Goal: Complete application form

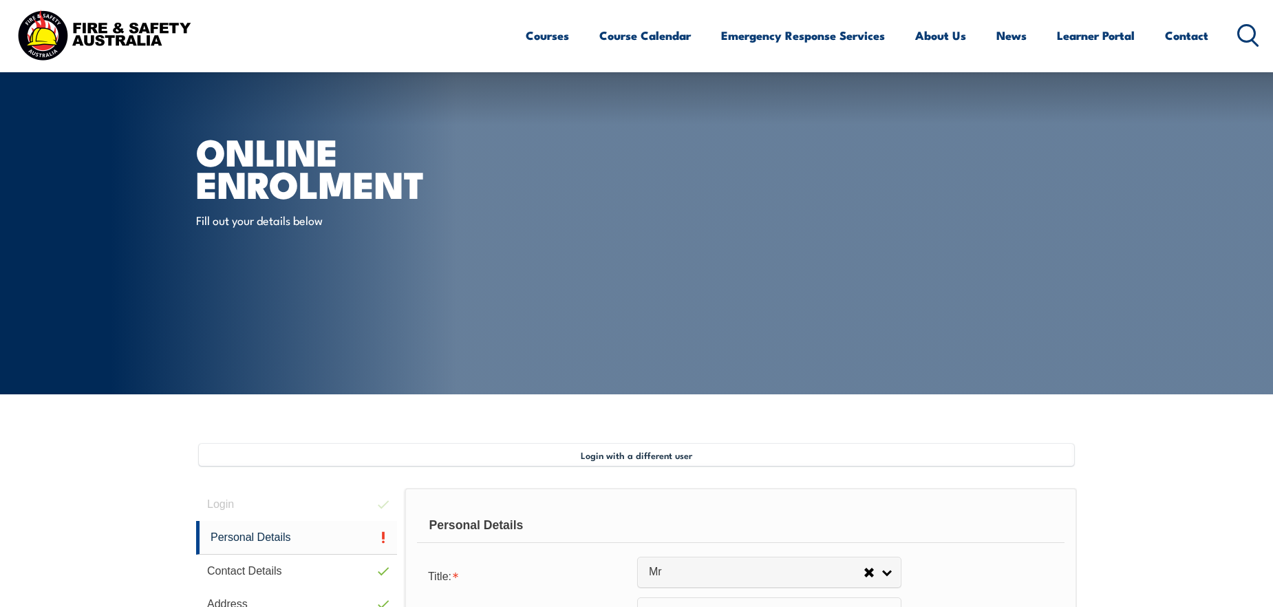
select select "Mr"
select select "M"
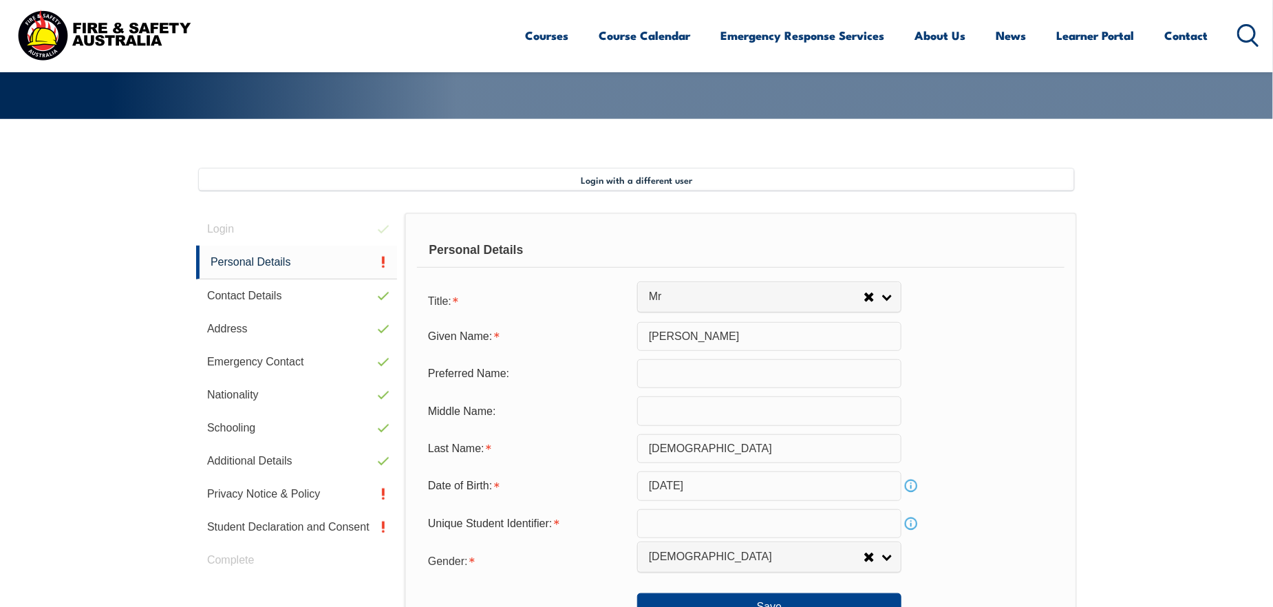
scroll to position [344, 0]
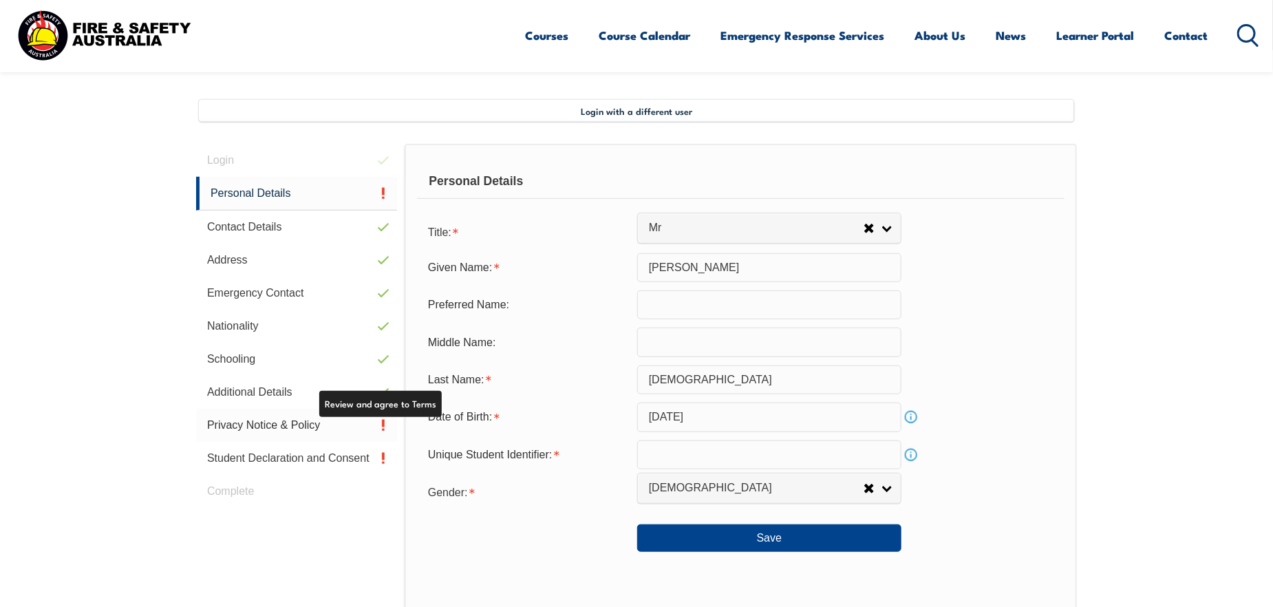
click at [317, 429] on link "Privacy Notice & Policy" at bounding box center [296, 425] width 201 height 33
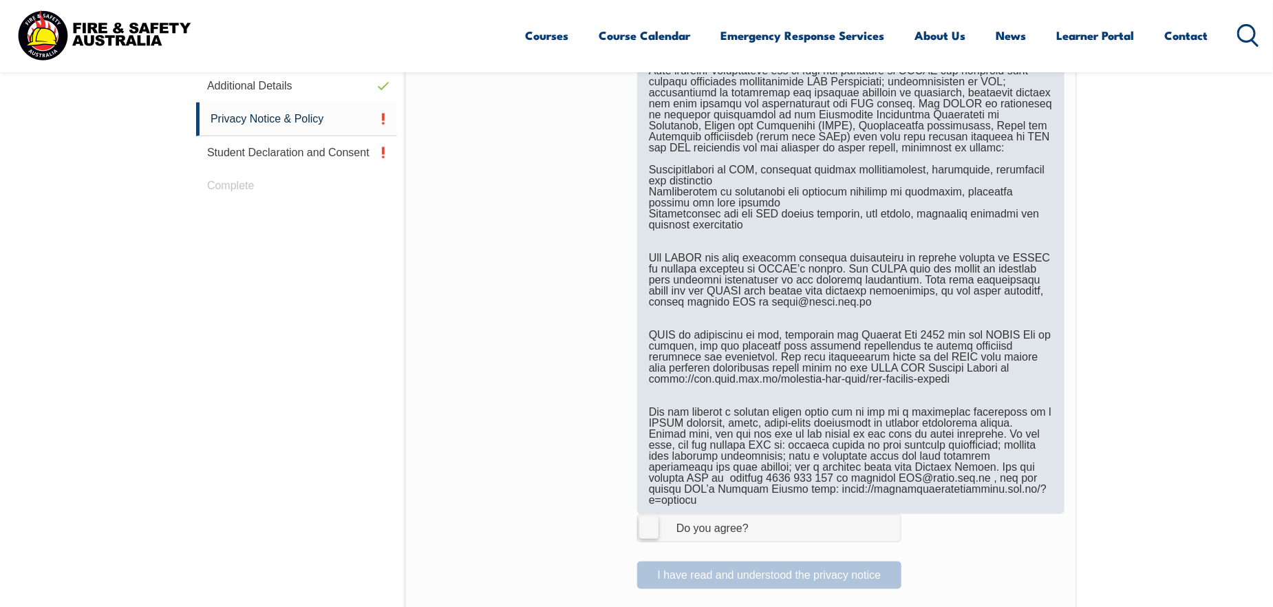
scroll to position [856, 0]
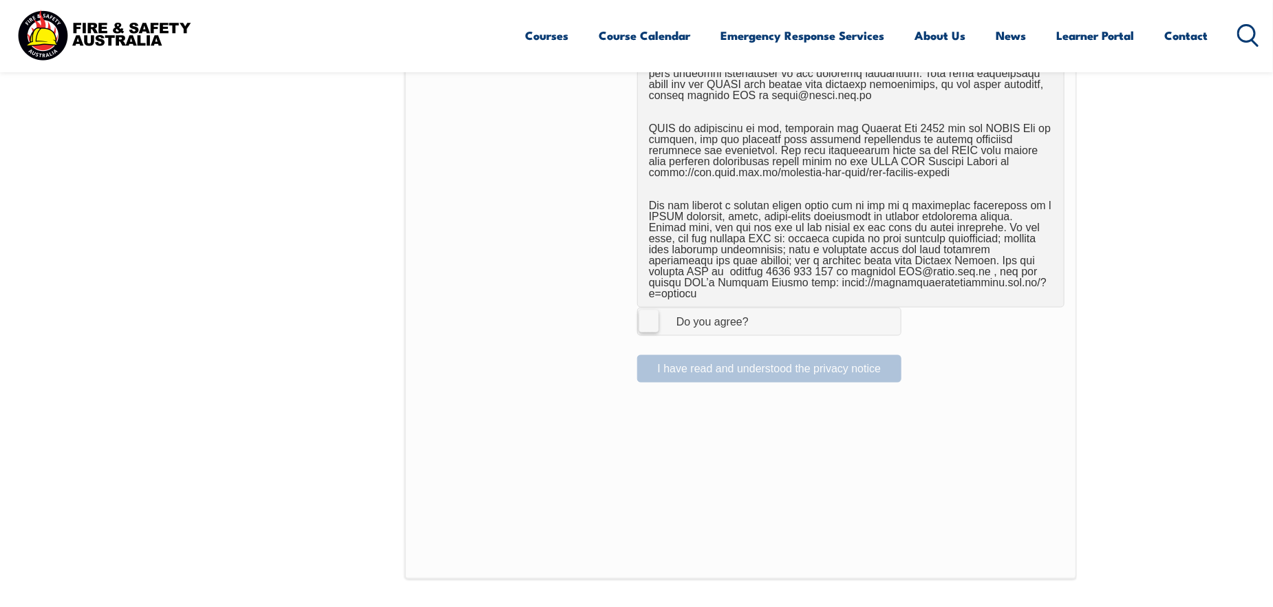
click at [648, 314] on label "I Agree Do you agree?" at bounding box center [769, 322] width 264 height 28
click at [760, 314] on input "I Agree Do you agree?" at bounding box center [771, 321] width 23 height 26
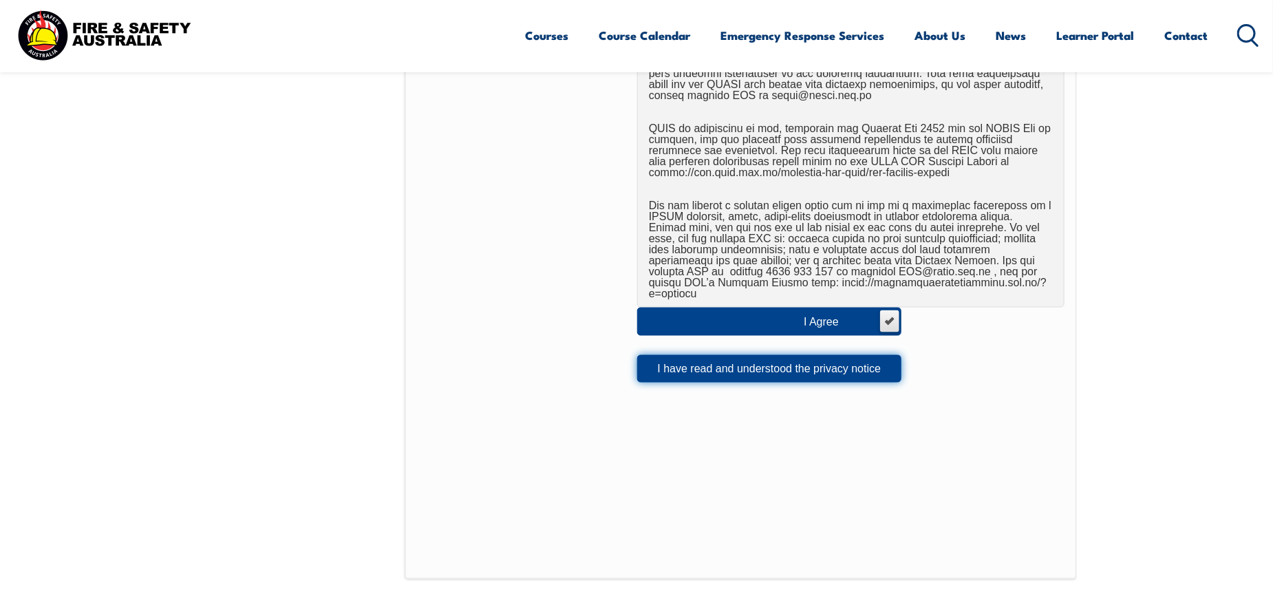
click at [872, 355] on button "I have read and understood the privacy notice" at bounding box center [769, 369] width 264 height 28
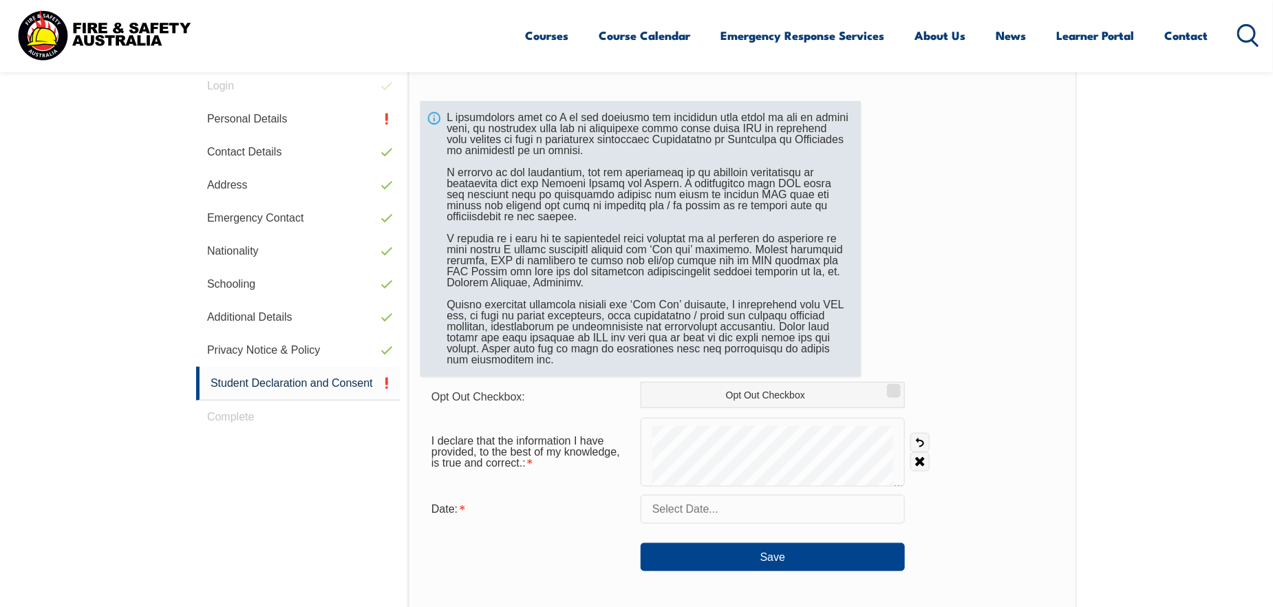
scroll to position [443, 0]
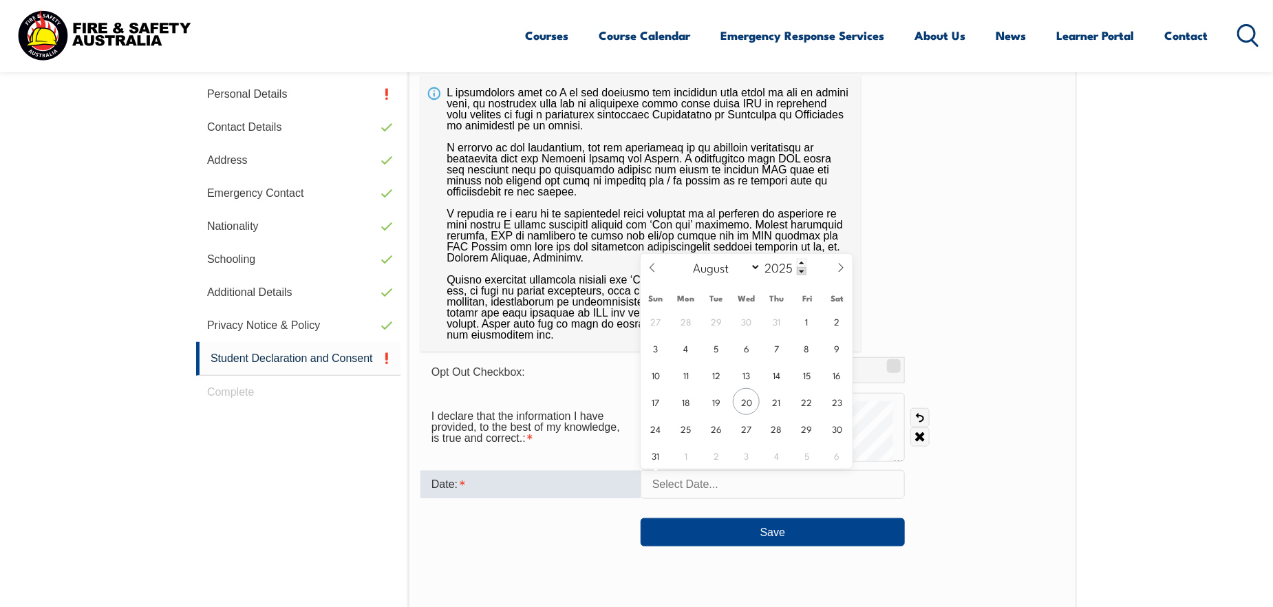
click at [697, 484] on input "text" at bounding box center [773, 484] width 264 height 29
click at [748, 403] on span "20" at bounding box center [746, 401] width 27 height 27
type input "[DATE]"
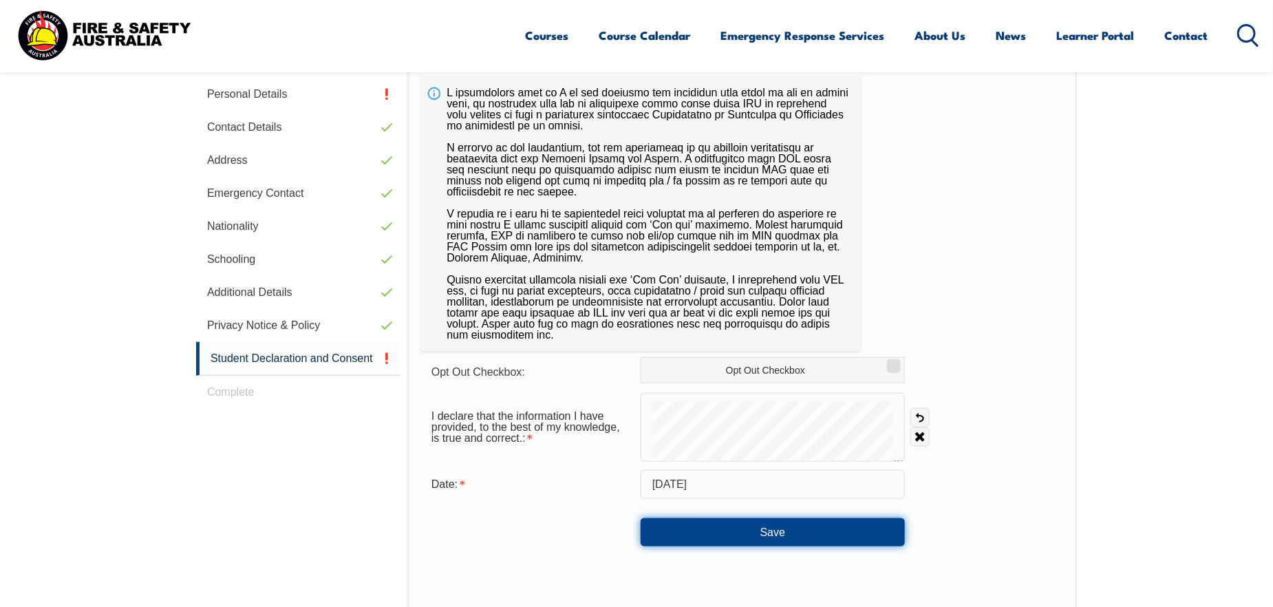
click at [826, 527] on button "Save" at bounding box center [773, 532] width 264 height 28
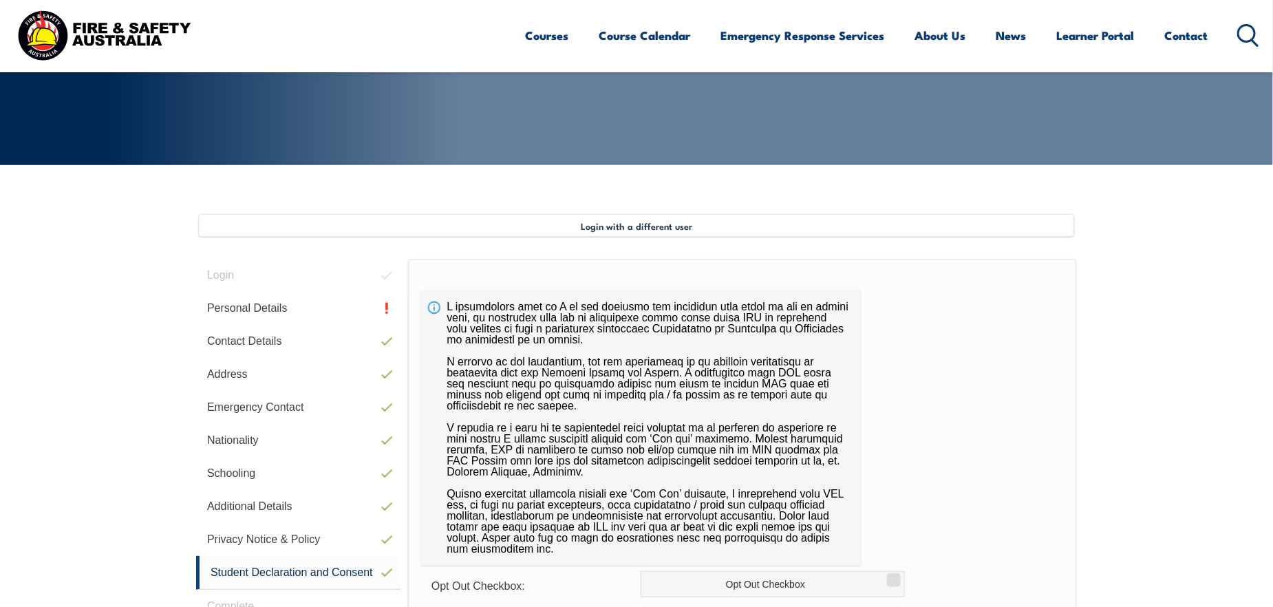
scroll to position [237, 0]
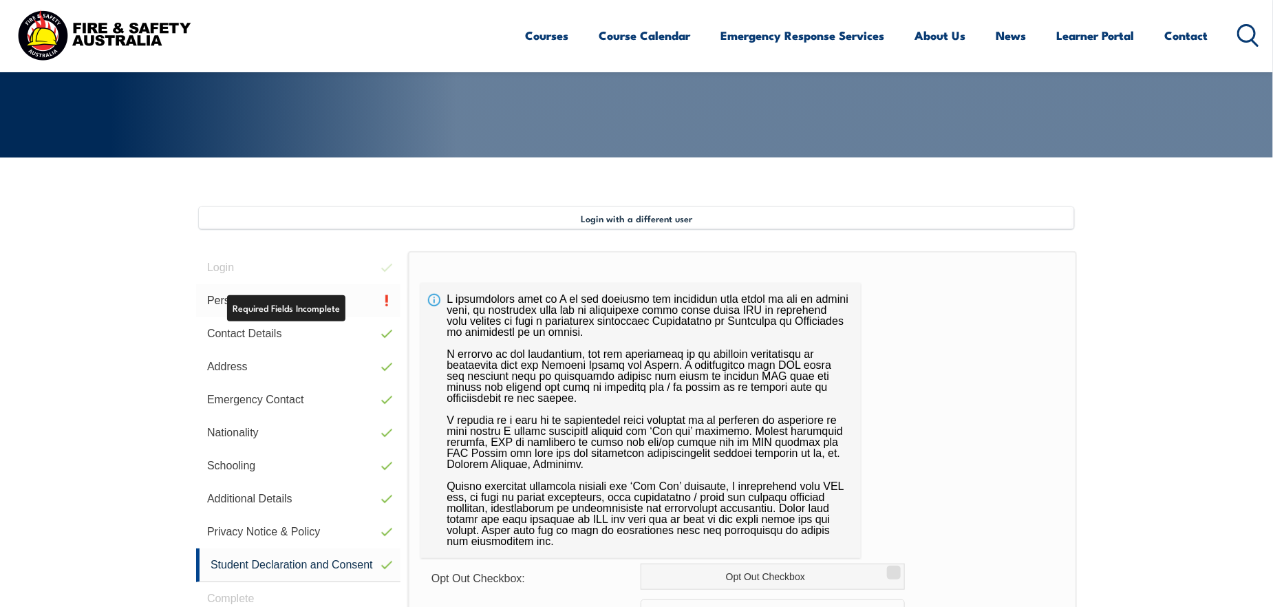
click at [319, 308] on link "Personal Details" at bounding box center [298, 300] width 204 height 33
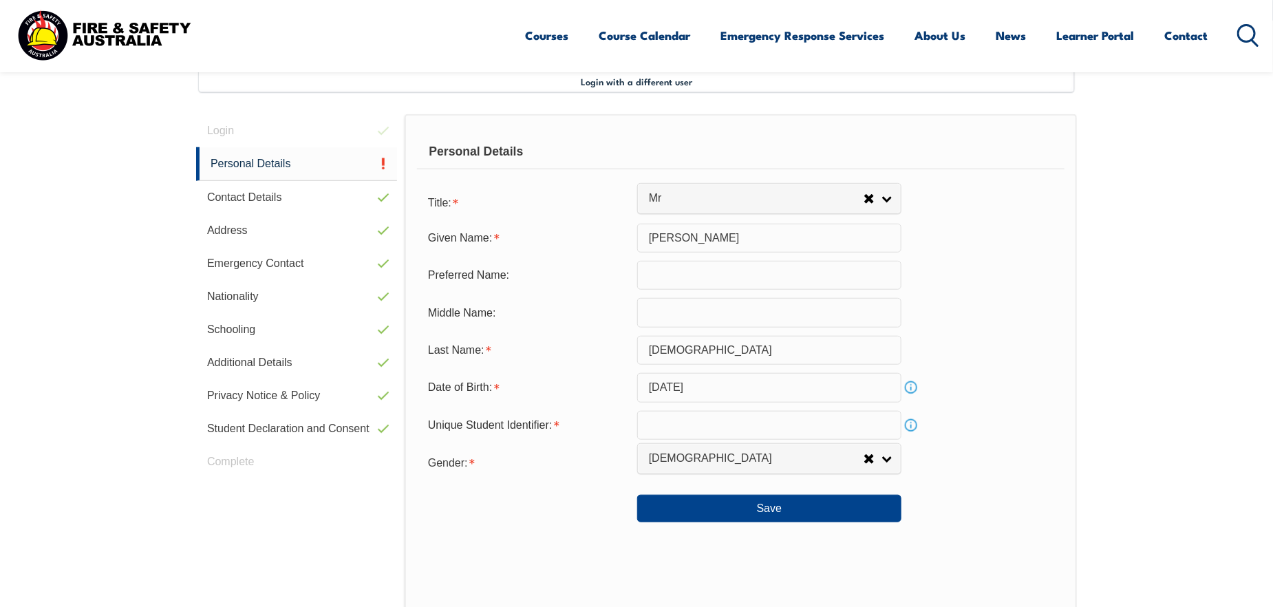
scroll to position [374, 0]
